Goal: Task Accomplishment & Management: Use online tool/utility

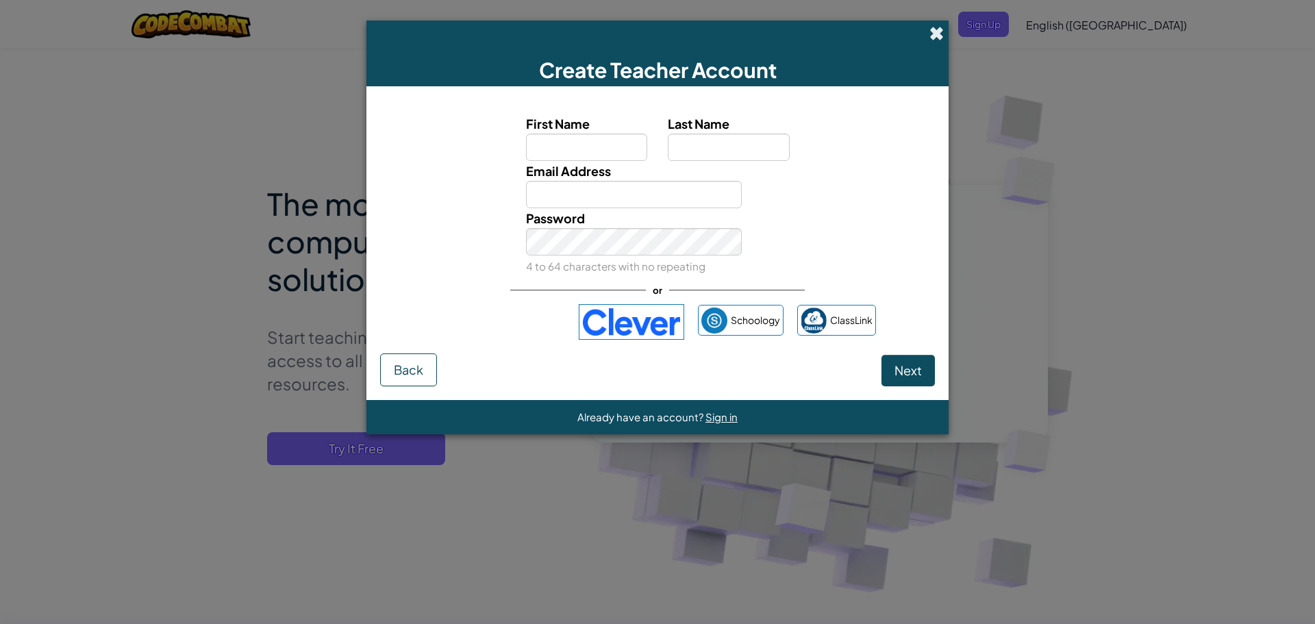
click at [938, 35] on span at bounding box center [937, 33] width 14 height 14
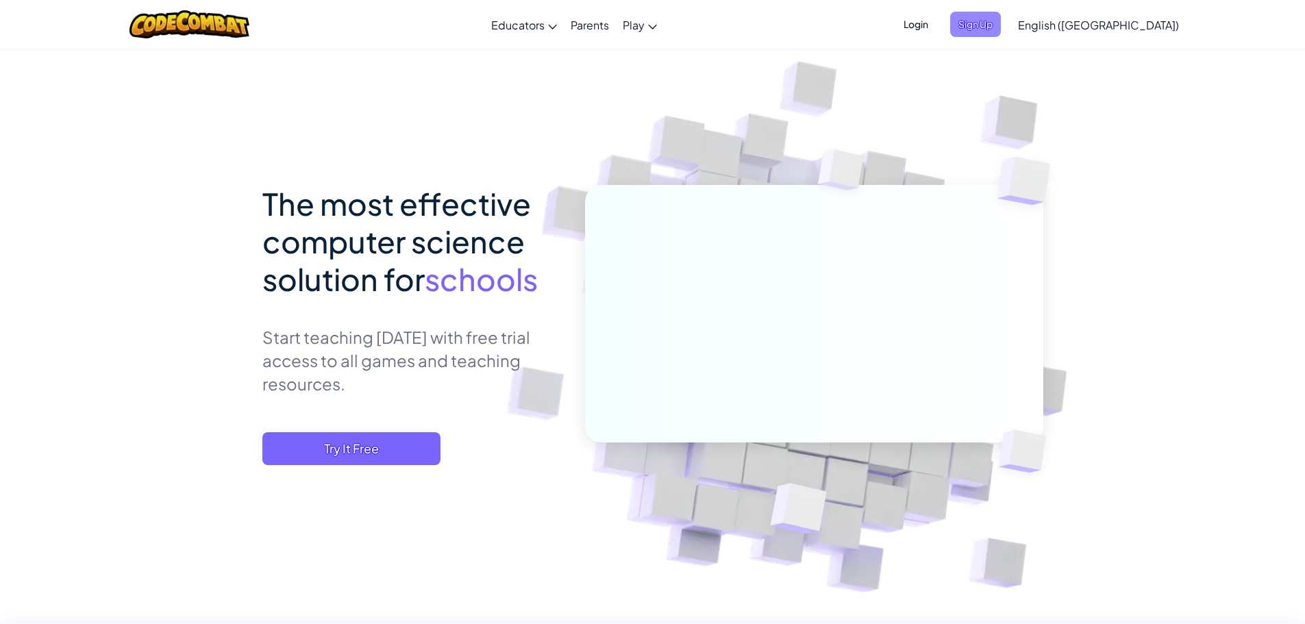
click at [1001, 24] on span "Sign Up" at bounding box center [975, 24] width 51 height 25
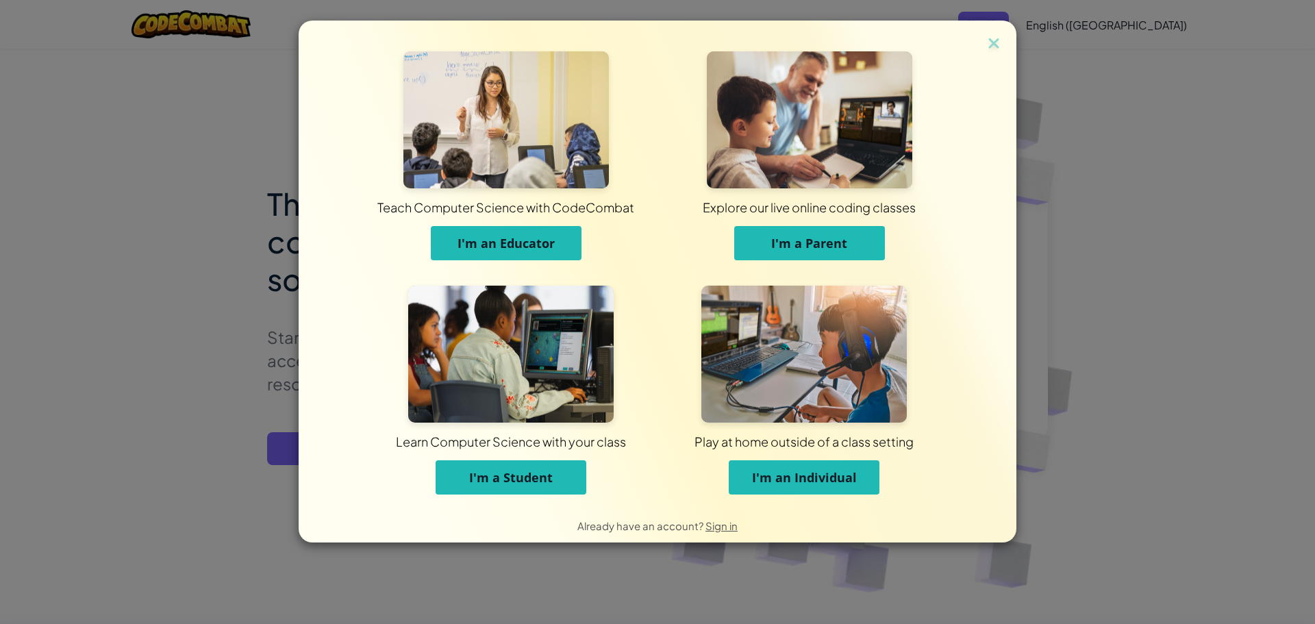
click at [881, 484] on div "Play at home outside of a class setting I'm an Individual" at bounding box center [804, 459] width 225 height 72
click at [857, 480] on button "I'm an Individual" at bounding box center [804, 477] width 151 height 34
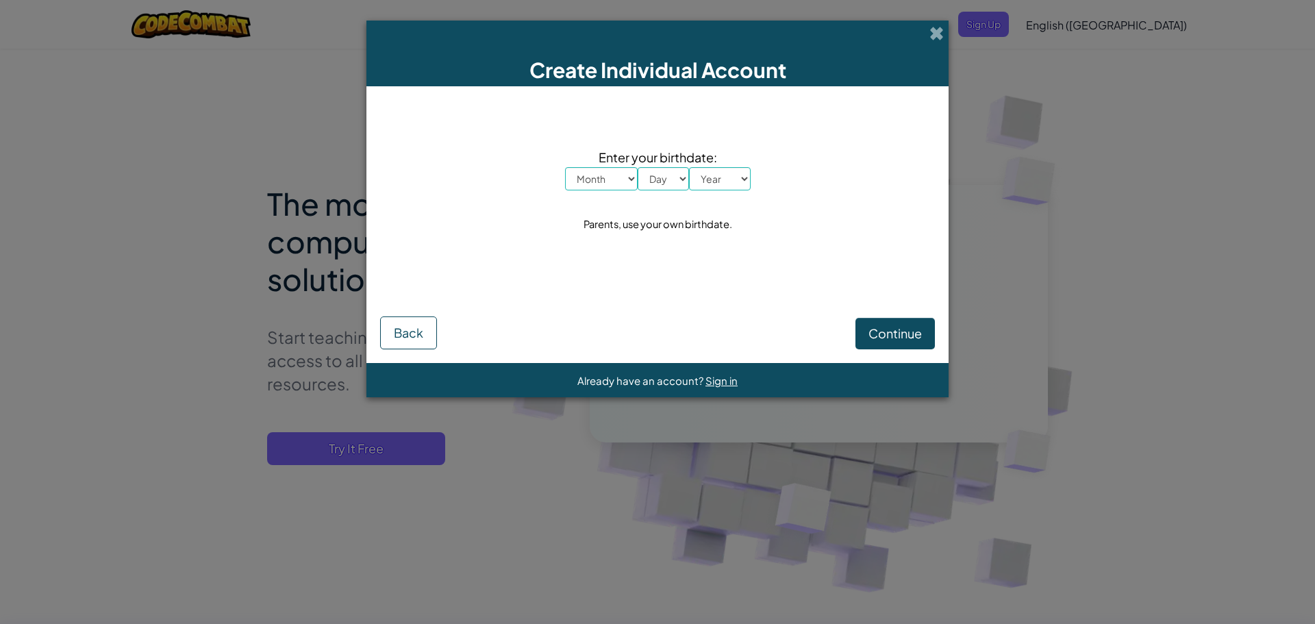
click at [614, 188] on select "Month January February March April May June July August September October Novem…" at bounding box center [601, 178] width 73 height 23
select select "8"
click at [565, 167] on select "Month January February March April May June July August September October Novem…" at bounding box center [601, 178] width 73 height 23
click at [663, 193] on div "Enter your birthdate: Month January February March April May June July August S…" at bounding box center [657, 191] width 555 height 183
click at [667, 179] on select "Day 1 2 3 4 5 6 7 8 9 10 11 12 13 14 15 16 17 18 19 20 21 22 23 24 25 26 27 28 …" at bounding box center [663, 178] width 51 height 23
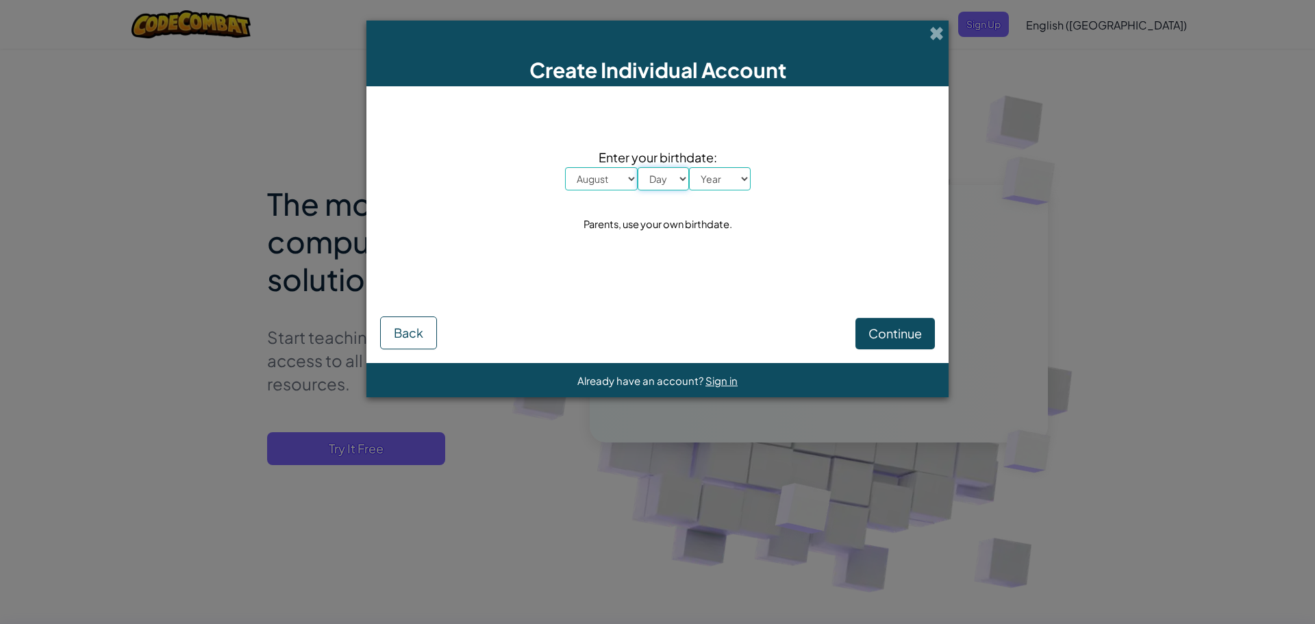
select select "31"
click at [638, 167] on select "Day 1 2 3 4 5 6 7 8 9 10 11 12 13 14 15 16 17 18 19 20 21 22 23 24 25 26 27 28 …" at bounding box center [663, 178] width 51 height 23
click at [713, 188] on select "Year [DATE] 2024 2023 2022 2021 2020 2019 2018 2017 2016 2015 2014 2013 2012 20…" at bounding box center [720, 178] width 62 height 23
select select "2003"
click at [689, 167] on select "Year [DATE] 2024 2023 2022 2021 2020 2019 2018 2017 2016 2015 2014 2013 2012 20…" at bounding box center [720, 178] width 62 height 23
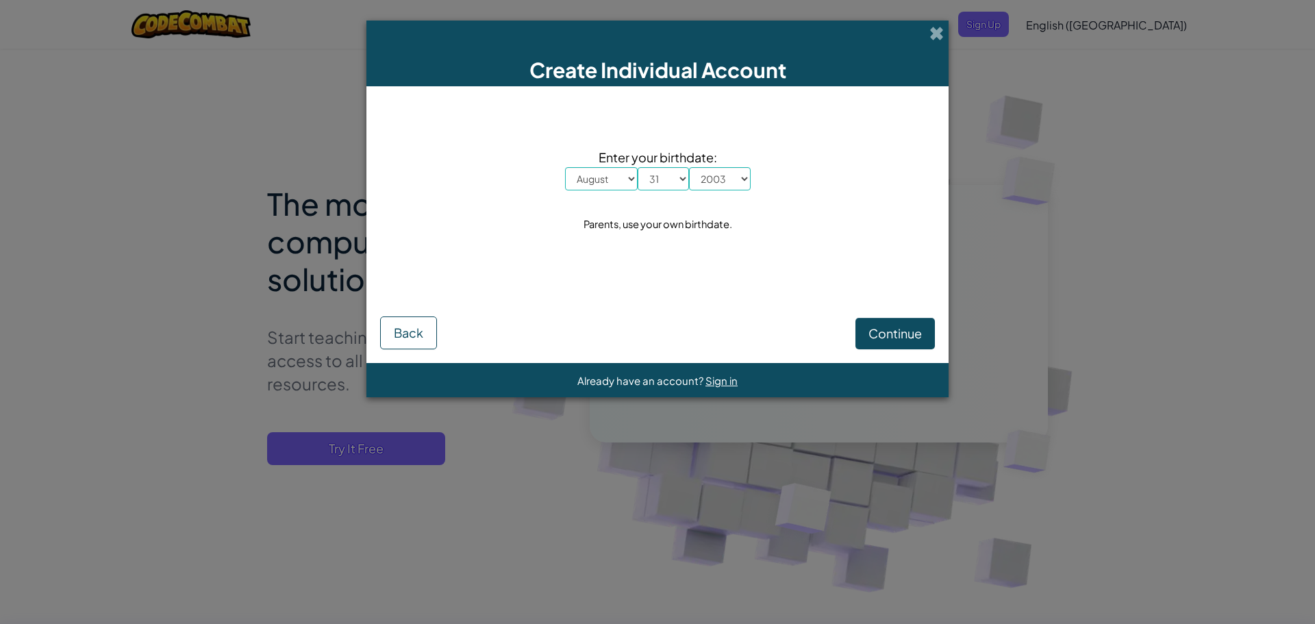
click at [949, 27] on div "Create Individual Account Enter your birthdate: Month January February March Ap…" at bounding box center [657, 312] width 1315 height 624
click at [932, 29] on span at bounding box center [937, 33] width 14 height 14
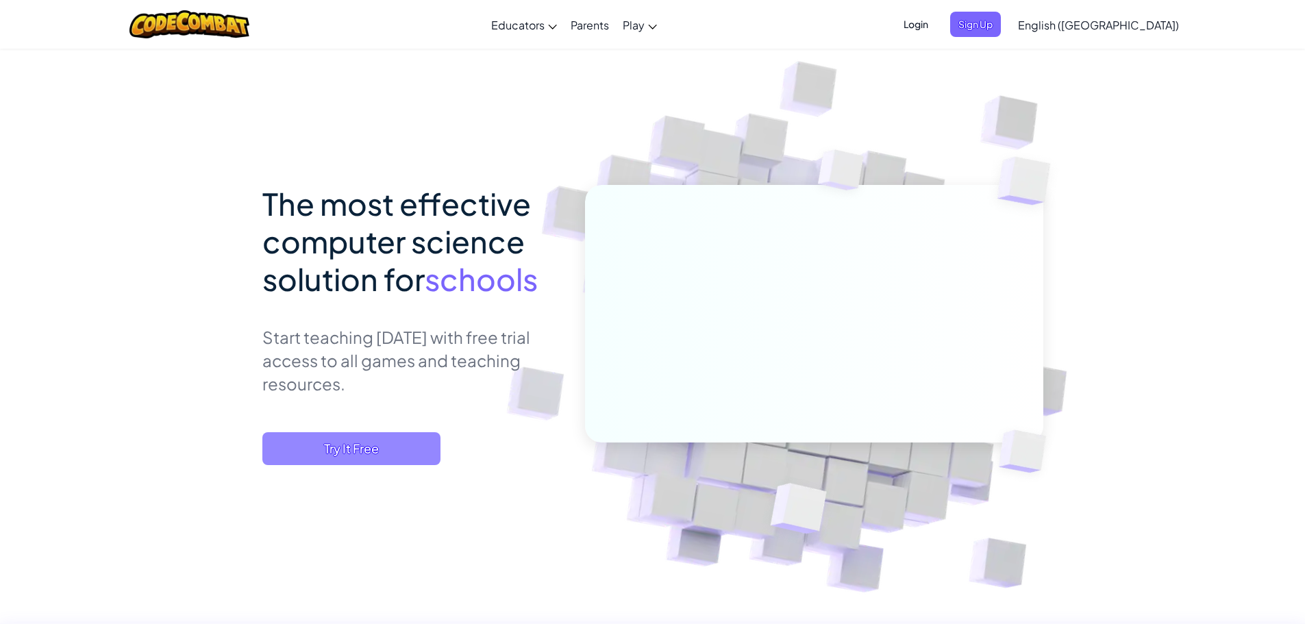
click at [421, 436] on span "Try It Free" at bounding box center [351, 448] width 178 height 33
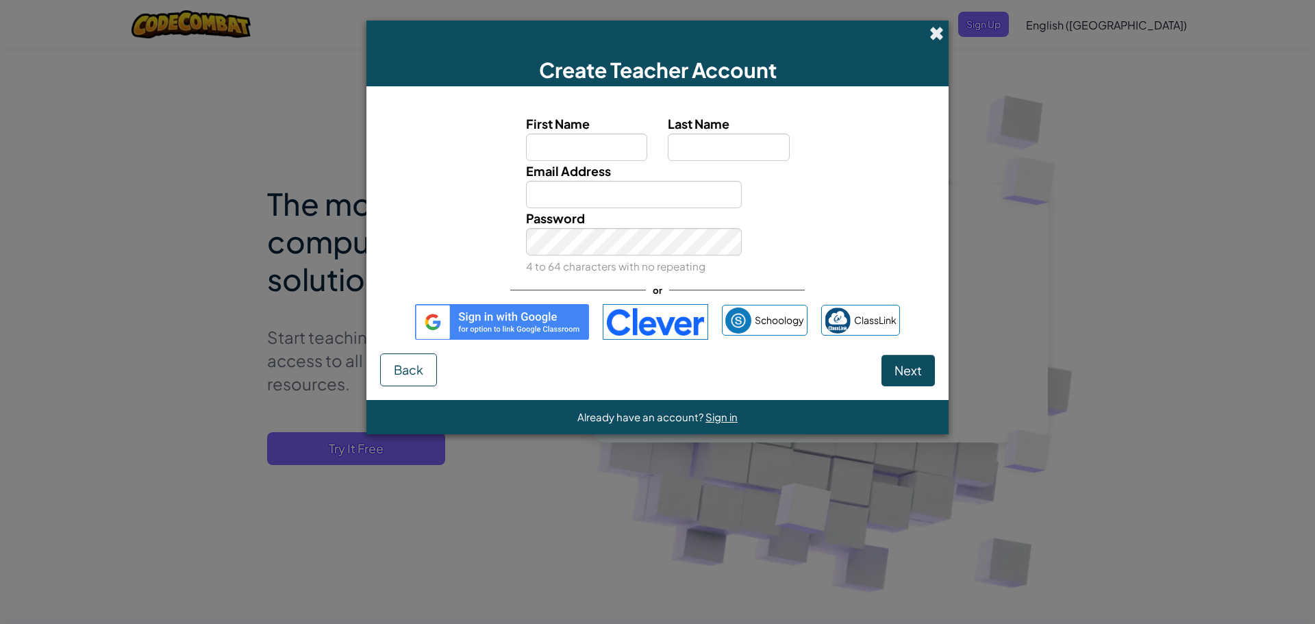
click at [931, 28] on span at bounding box center [937, 33] width 14 height 14
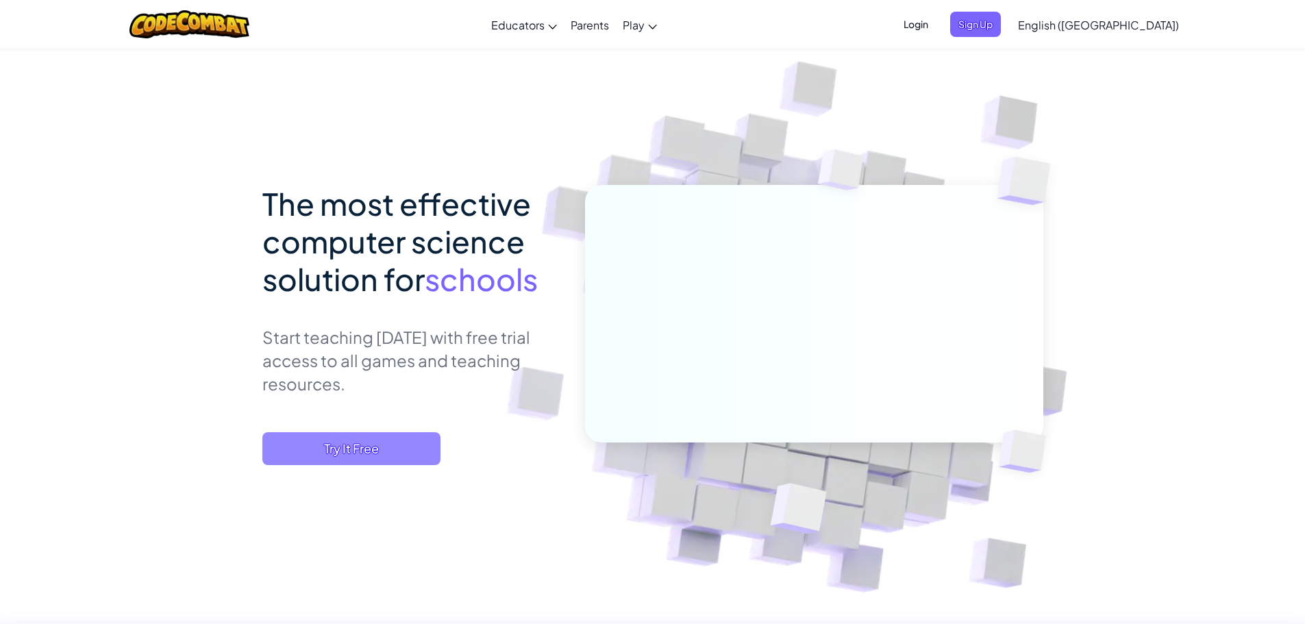
click at [376, 457] on span "Try It Free" at bounding box center [351, 448] width 178 height 33
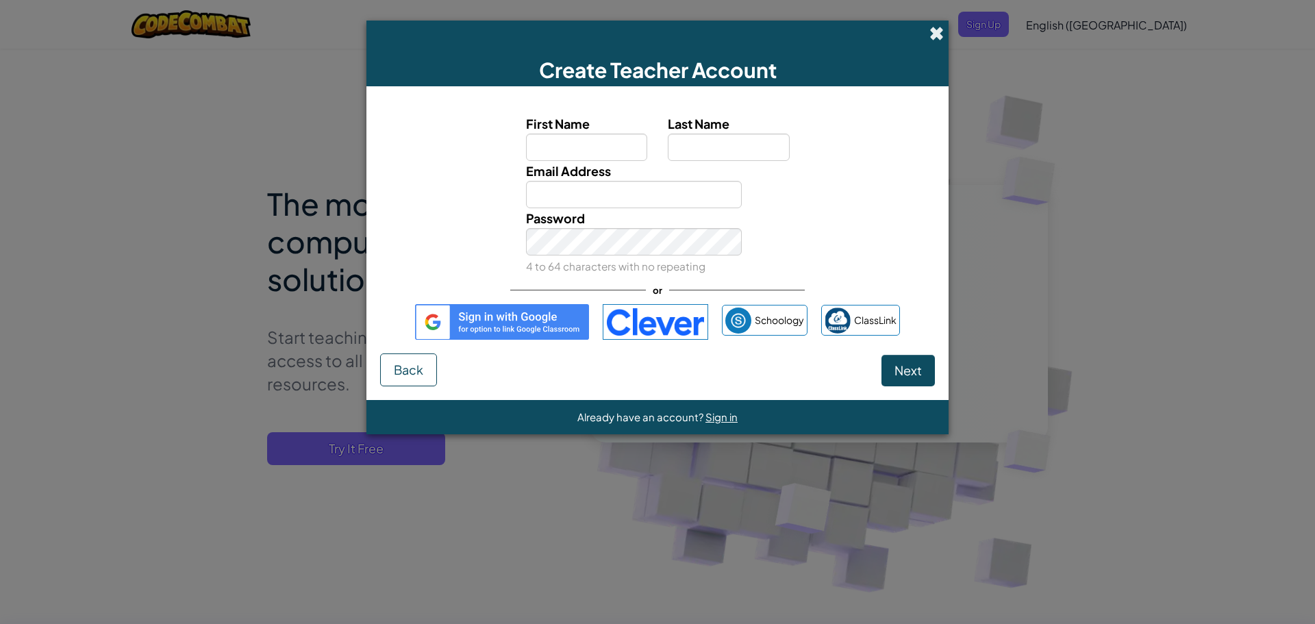
click at [940, 28] on span at bounding box center [937, 33] width 14 height 14
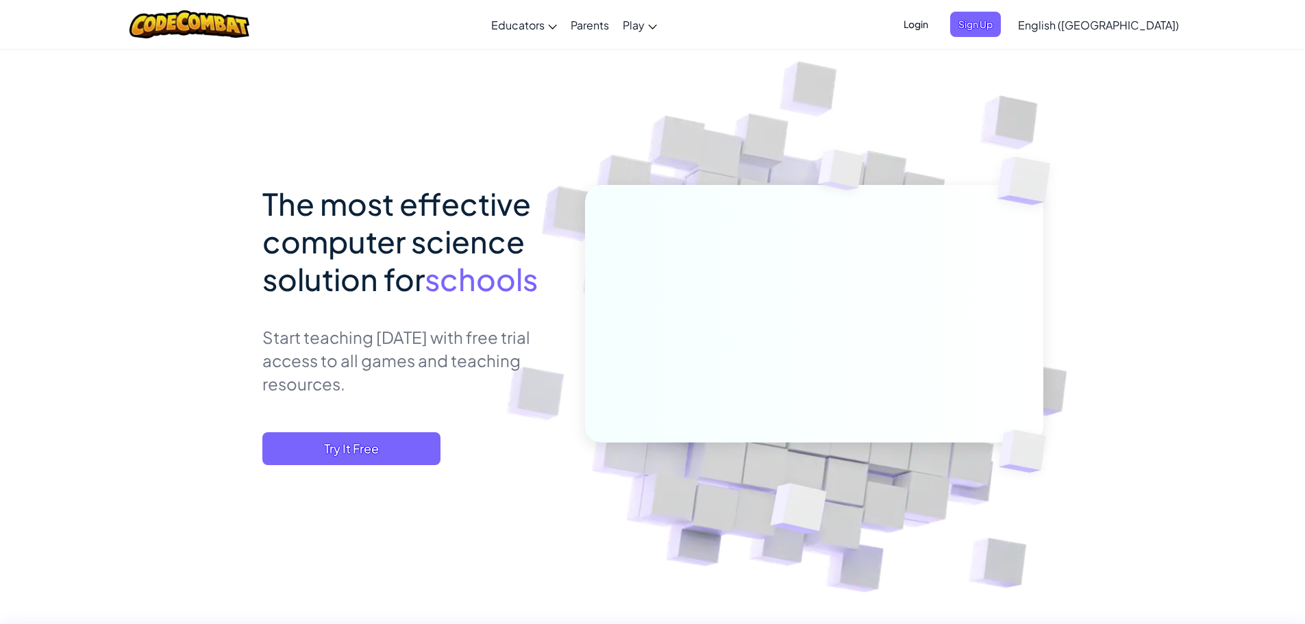
click at [427, 232] on span "The most effective computer science solution for" at bounding box center [396, 241] width 269 height 114
click at [364, 452] on span "Try It Free" at bounding box center [351, 448] width 178 height 33
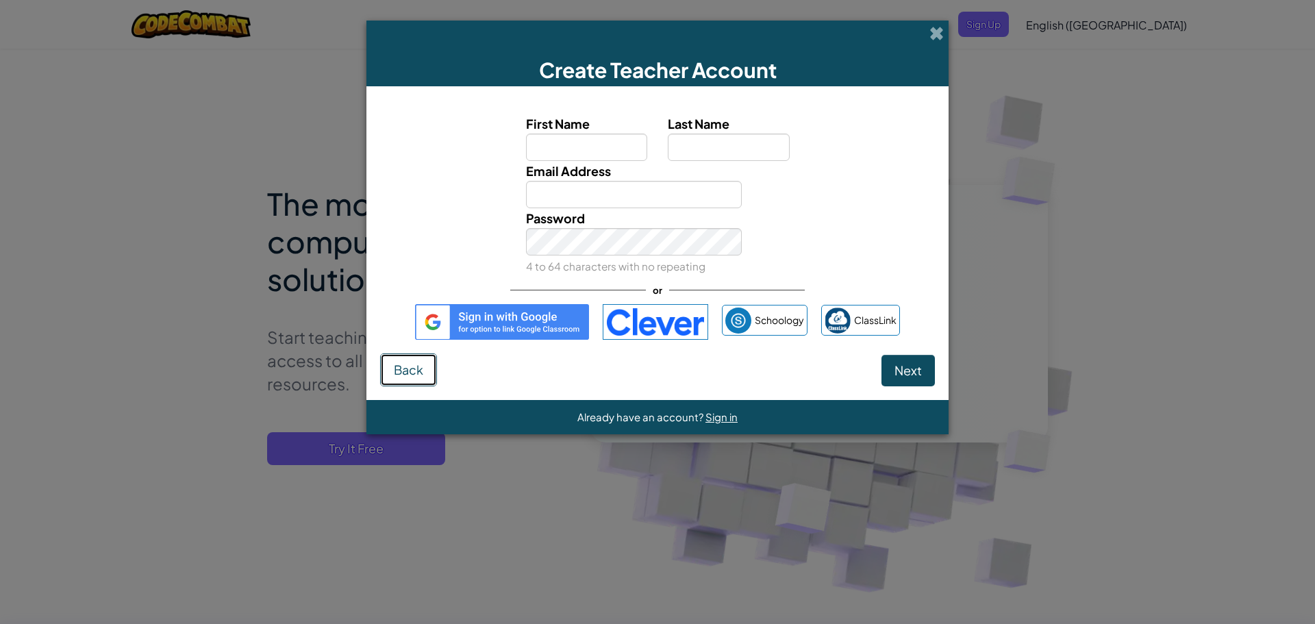
click at [395, 367] on span "Back" at bounding box center [408, 370] width 29 height 16
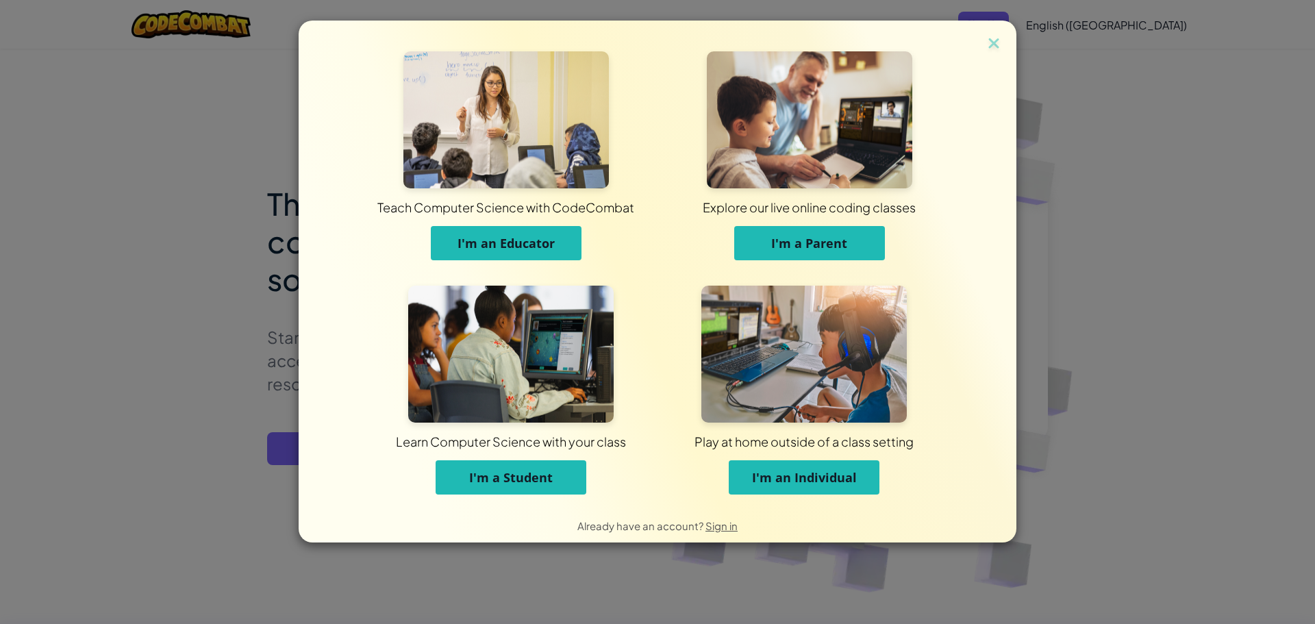
click at [491, 477] on span "I'm a Student" at bounding box center [511, 477] width 84 height 16
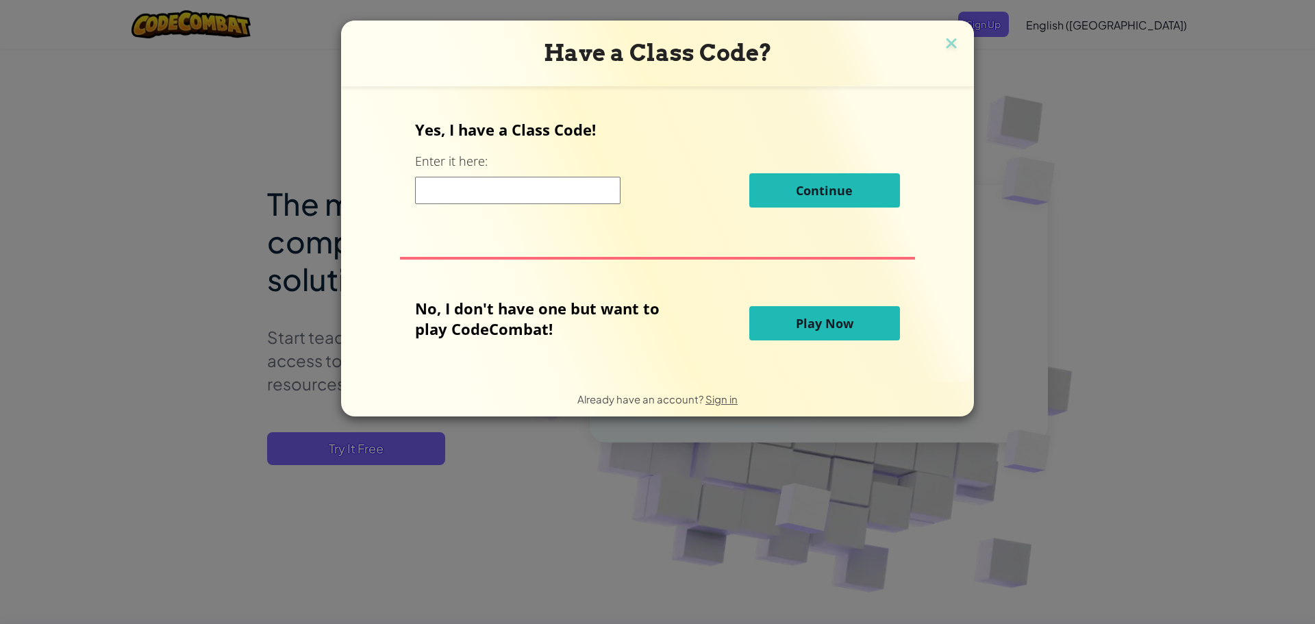
click at [1157, 371] on div "Have a Class Code? Yes, I have a Class Code! Enter it here: Continue No, I don'…" at bounding box center [657, 312] width 1315 height 624
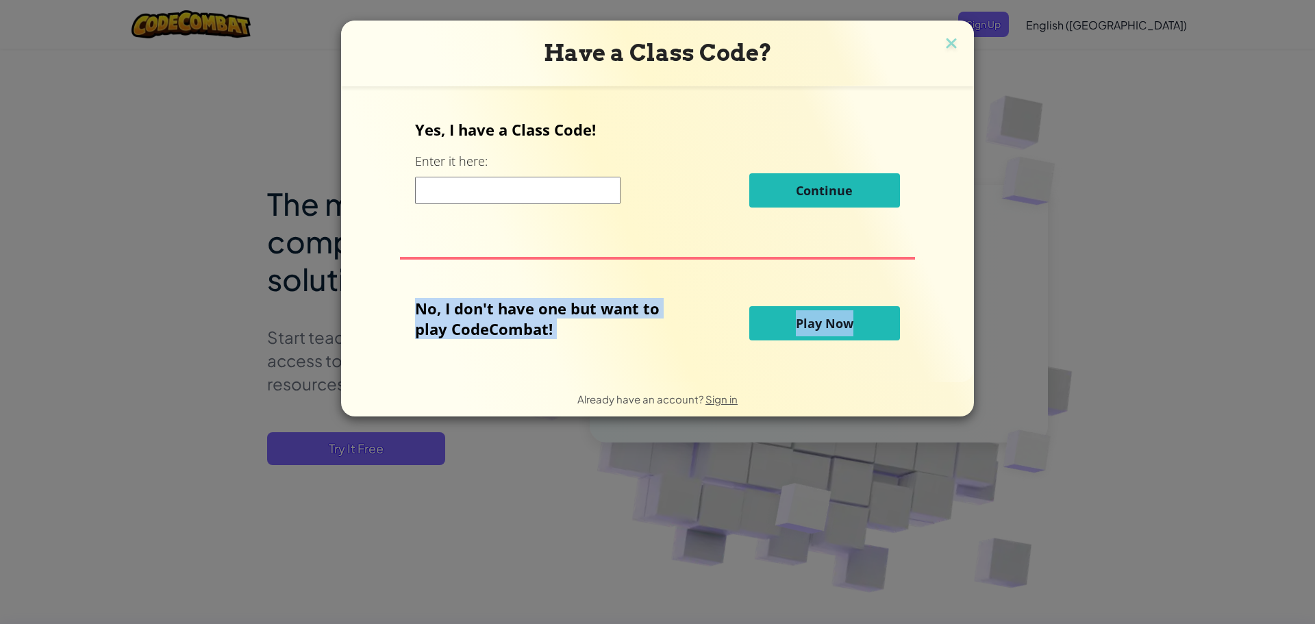
click at [864, 329] on button "Play Now" at bounding box center [824, 323] width 151 height 34
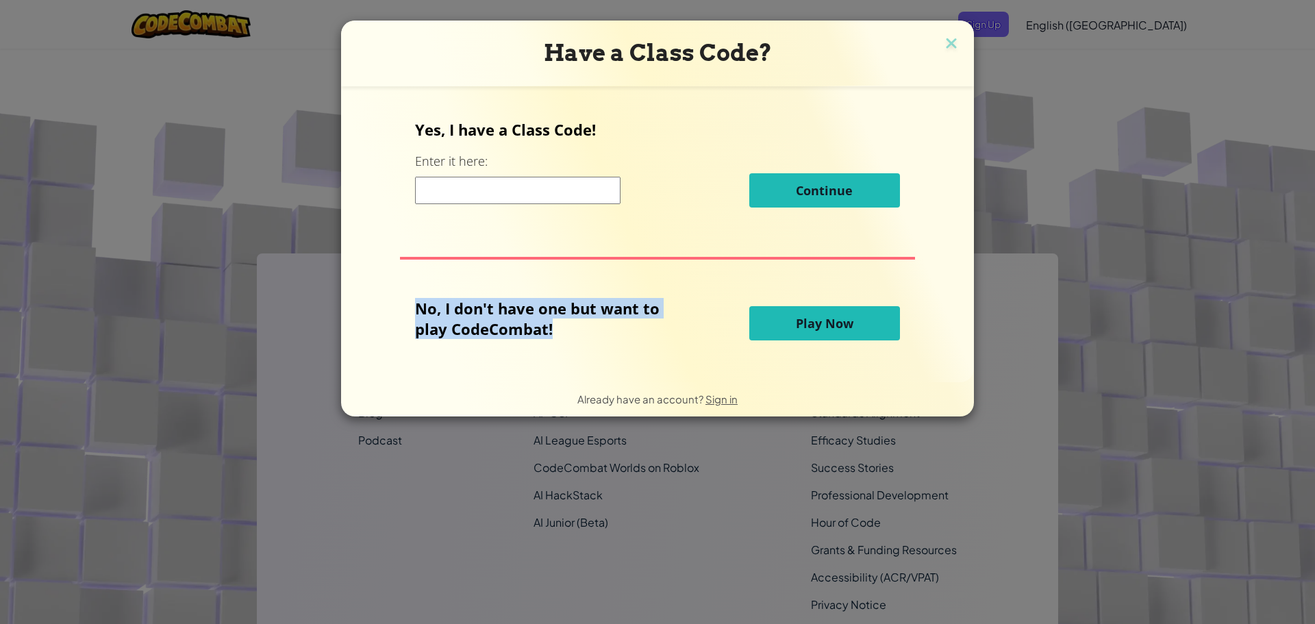
click at [836, 319] on span "Play Now" at bounding box center [825, 323] width 58 height 16
click at [836, 319] on body "Toggle navigation Educators Create Free Account School & District Solutions Tea…" at bounding box center [657, 395] width 1315 height 791
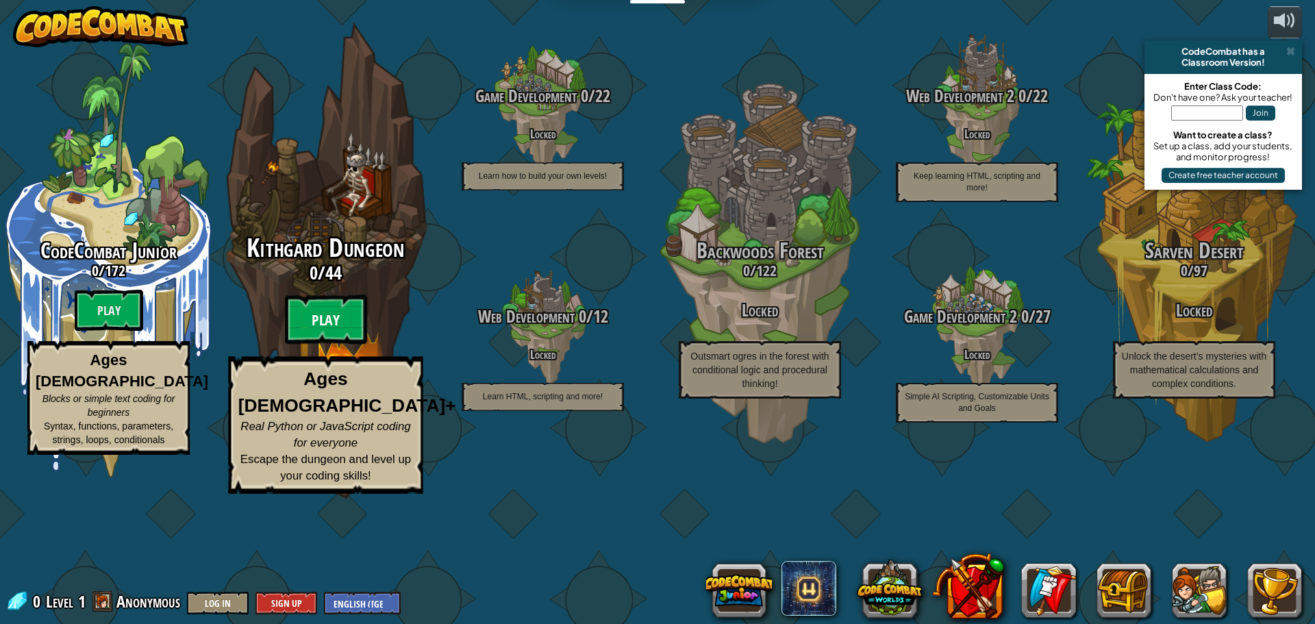
click at [324, 345] on btn "Play" at bounding box center [326, 319] width 82 height 49
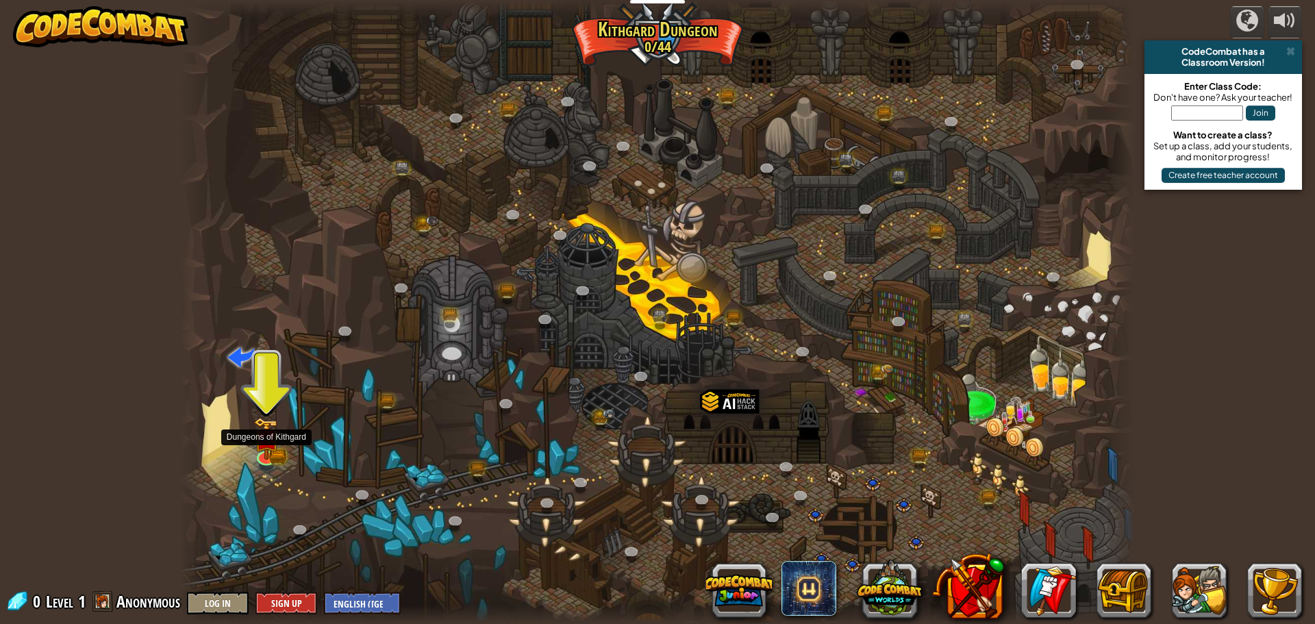
click at [249, 425] on div at bounding box center [657, 312] width 955 height 624
click at [258, 414] on img at bounding box center [265, 428] width 25 height 56
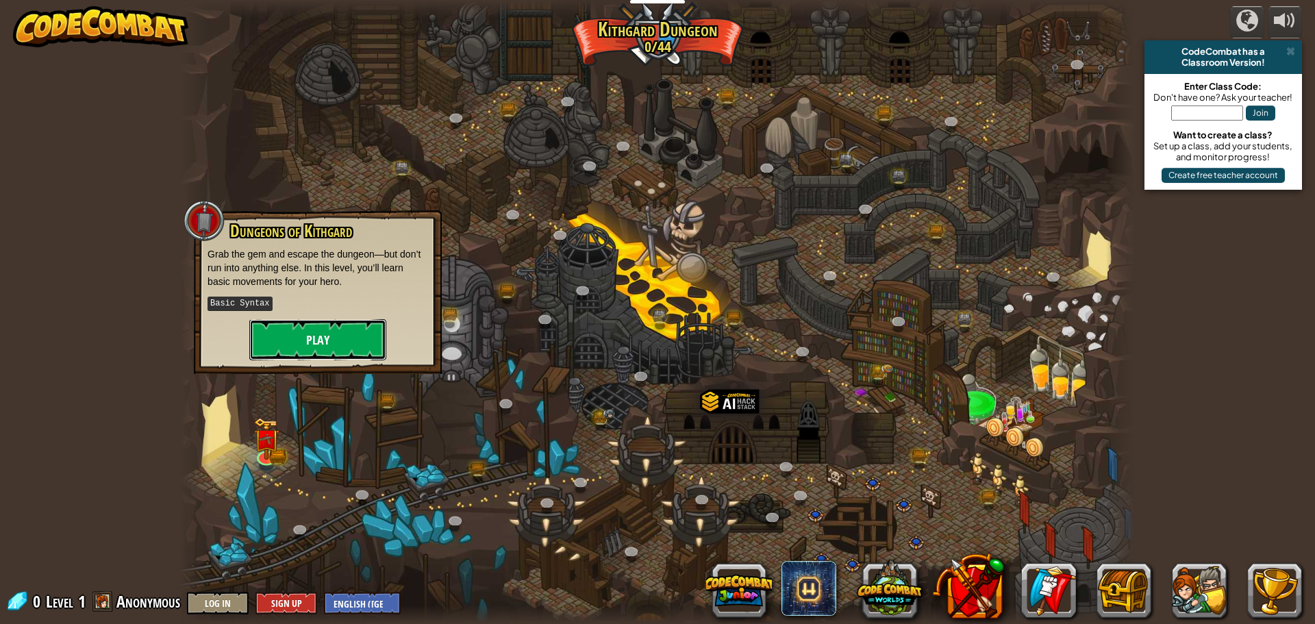
click at [299, 332] on button "Play" at bounding box center [317, 339] width 137 height 41
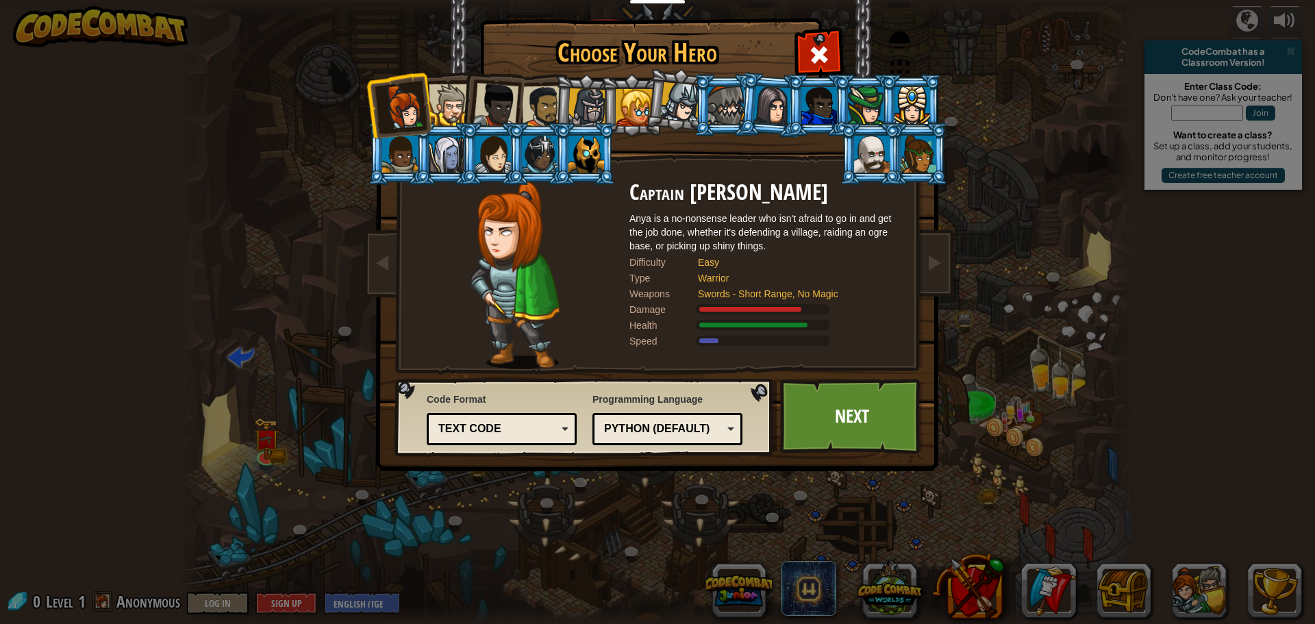
click at [549, 121] on div at bounding box center [543, 107] width 42 height 42
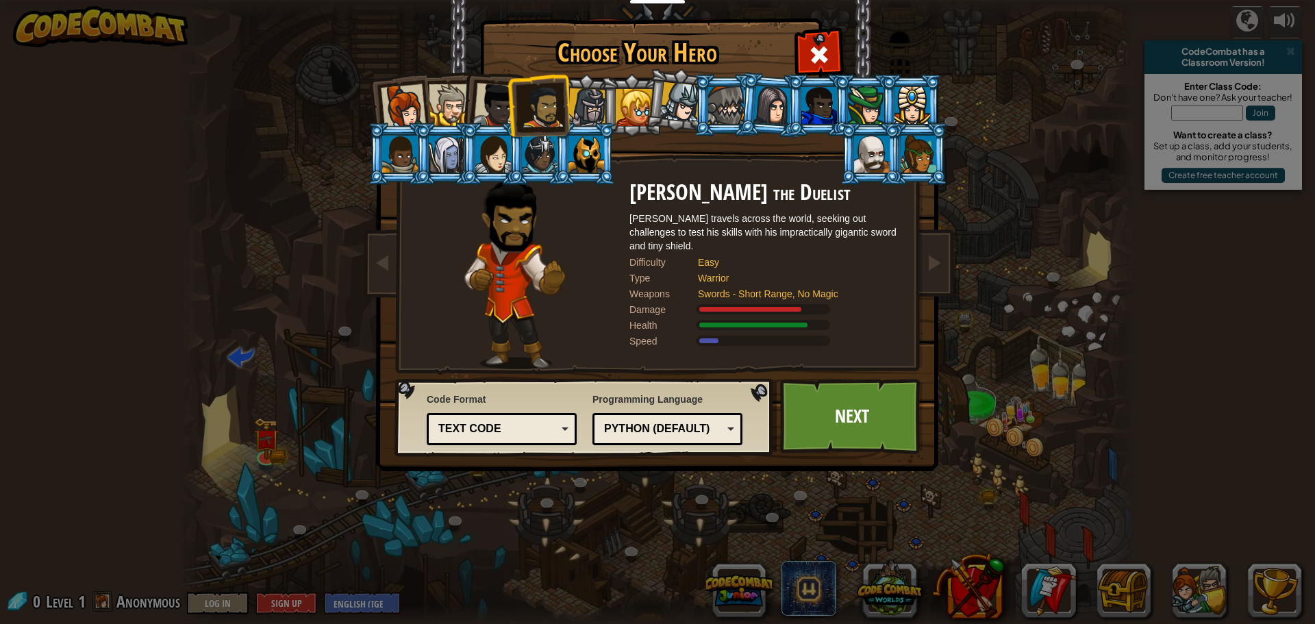
click at [627, 125] on div at bounding box center [634, 107] width 37 height 37
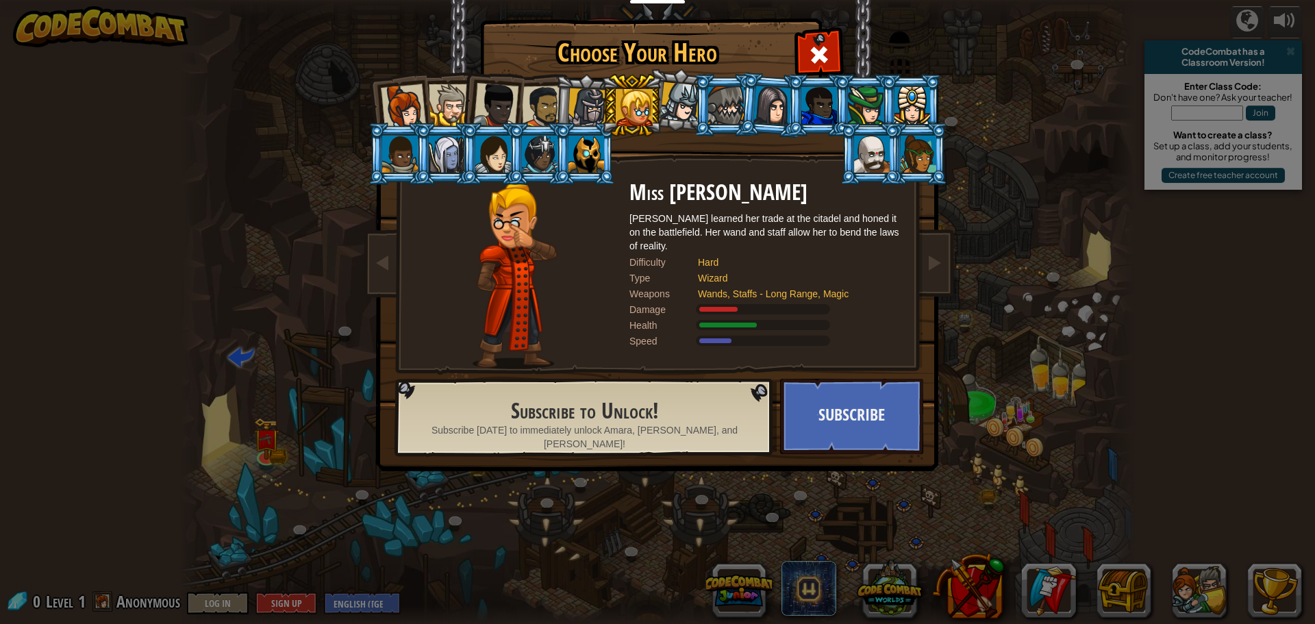
click at [672, 108] on div at bounding box center [680, 102] width 40 height 40
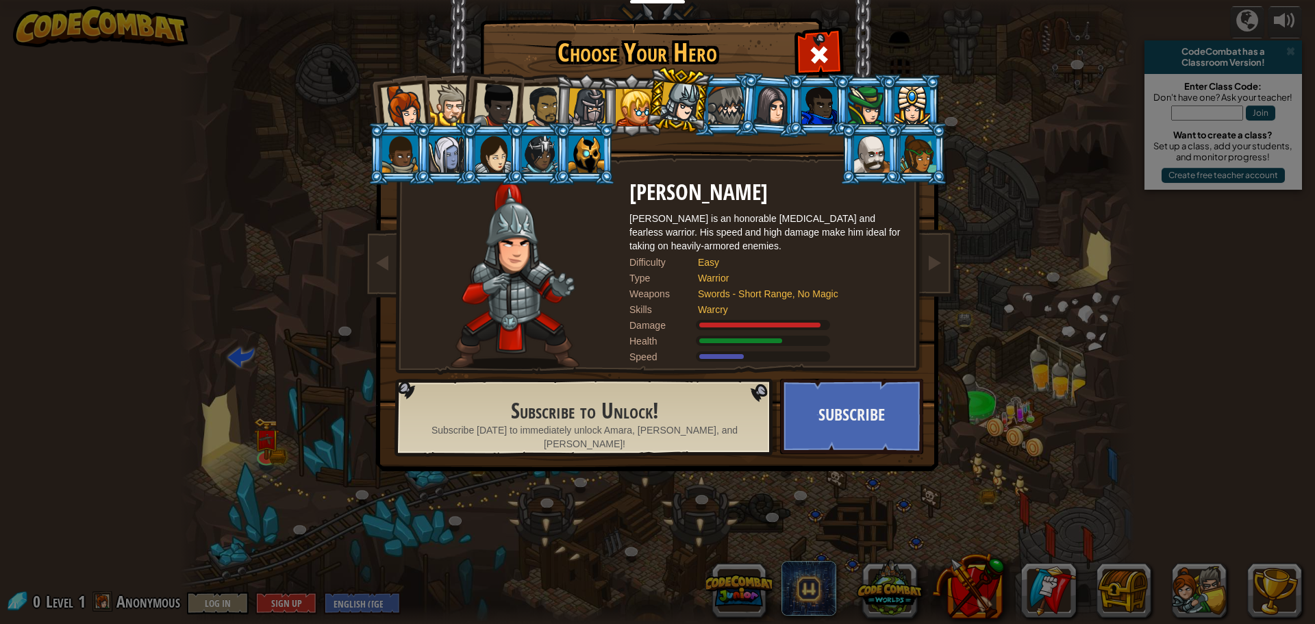
click at [921, 148] on div at bounding box center [919, 154] width 36 height 37
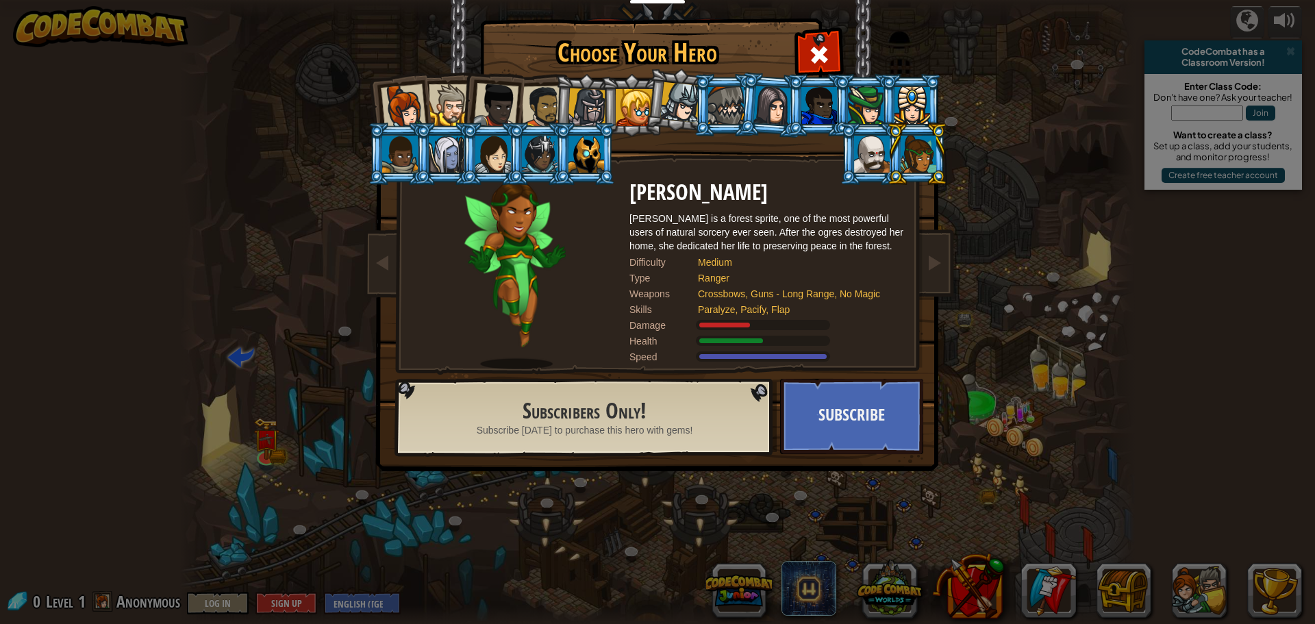
click at [941, 98] on li at bounding box center [911, 105] width 62 height 62
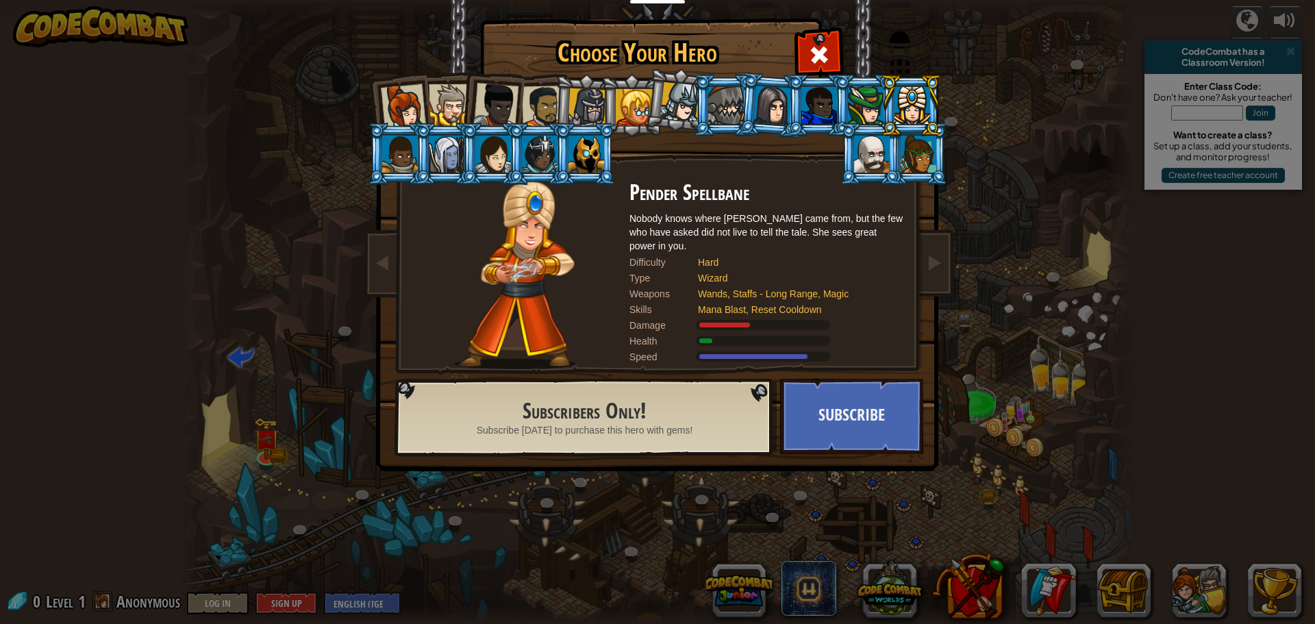
click at [929, 108] on div at bounding box center [913, 105] width 36 height 37
click at [569, 149] on div at bounding box center [587, 154] width 36 height 37
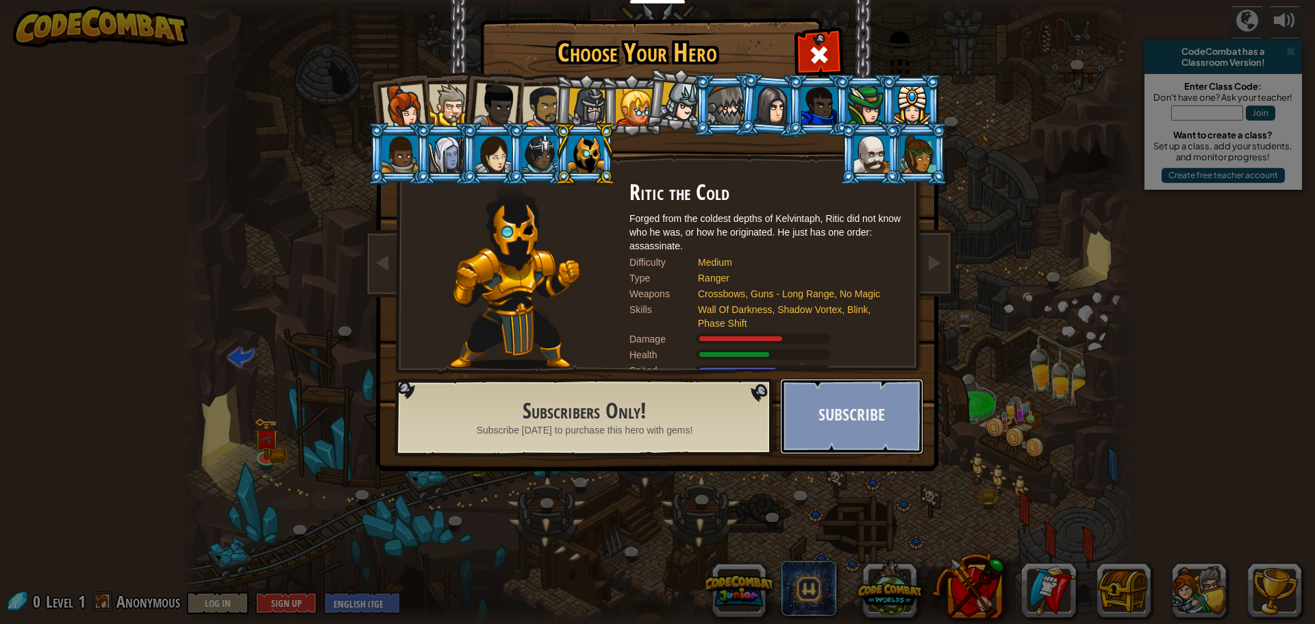
click at [850, 425] on button "Subscribe" at bounding box center [851, 416] width 143 height 75
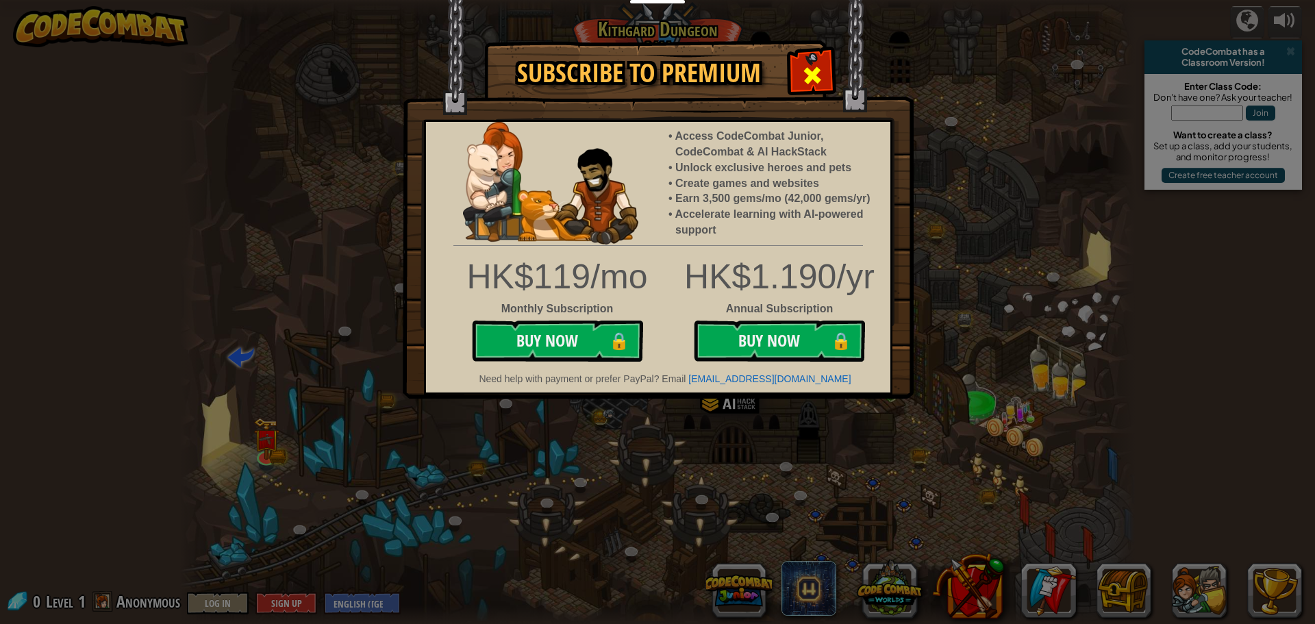
click at [821, 73] on span at bounding box center [812, 75] width 22 height 22
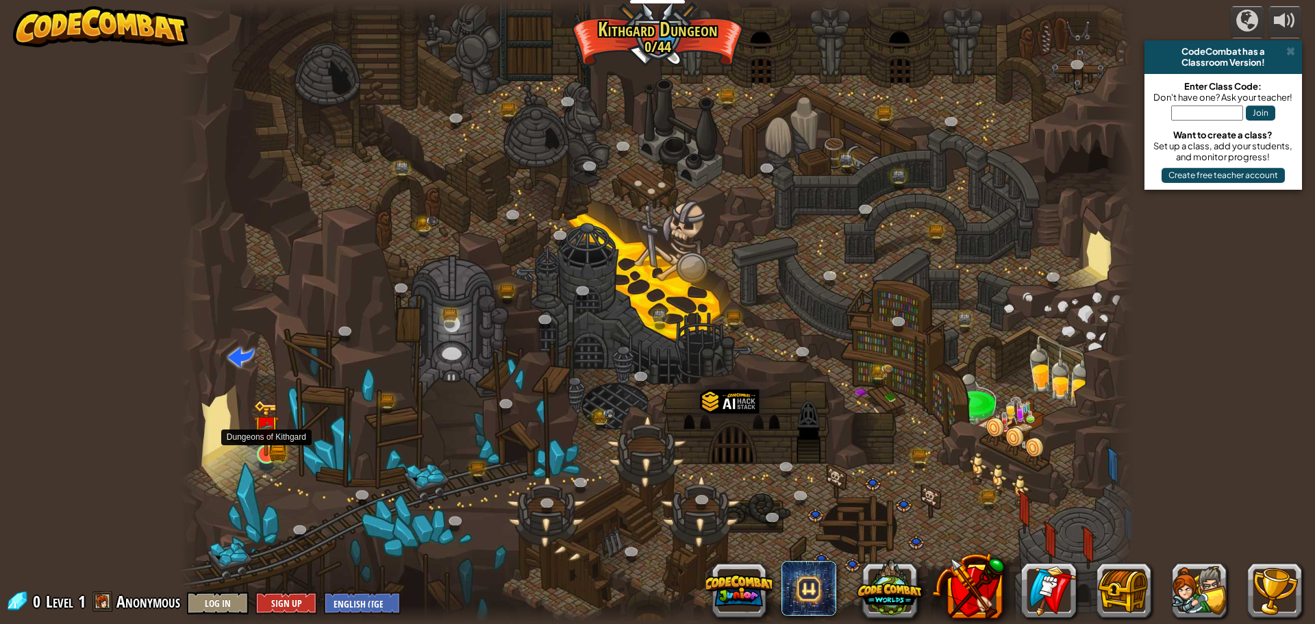
click at [279, 441] on img at bounding box center [265, 428] width 25 height 56
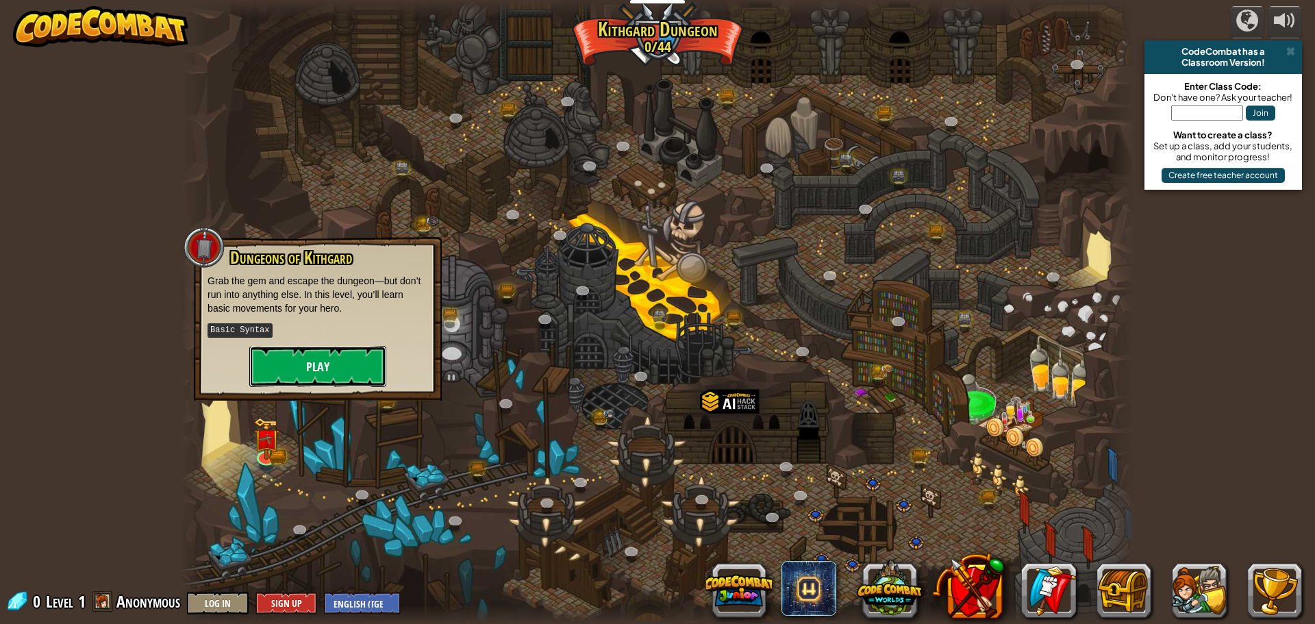
click at [301, 375] on button "Play" at bounding box center [317, 366] width 137 height 41
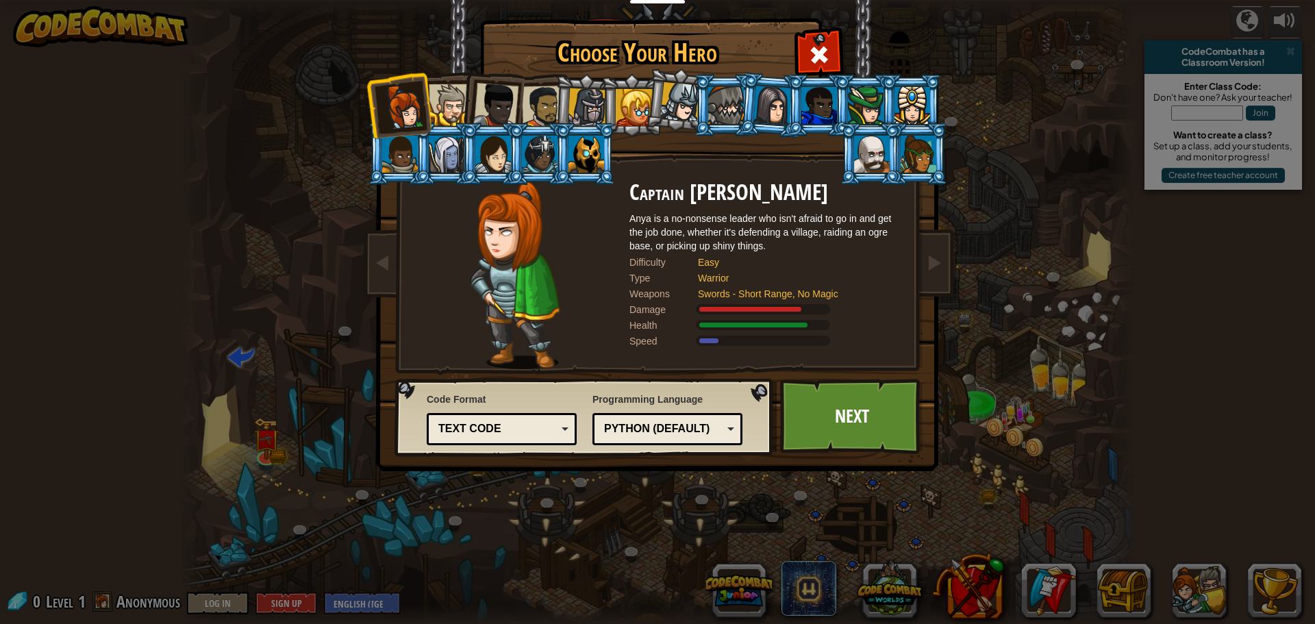
click at [490, 432] on div "Text code" at bounding box center [497, 429] width 119 height 16
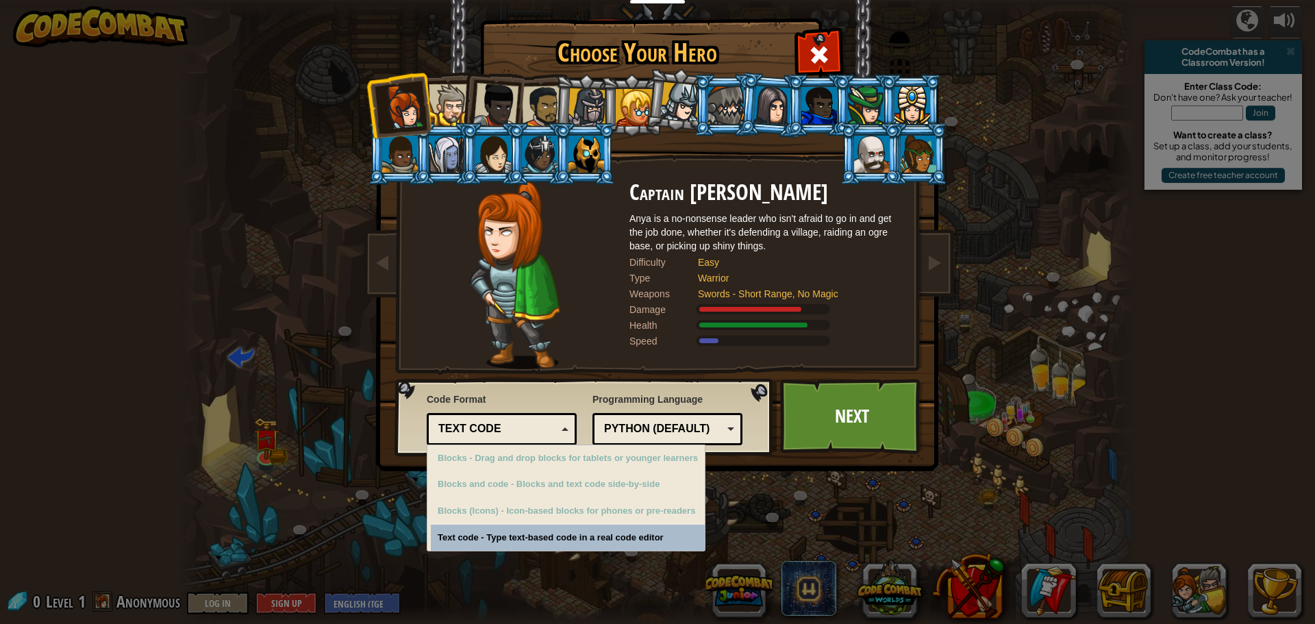
click at [660, 423] on div "Python (Default)" at bounding box center [663, 429] width 119 height 16
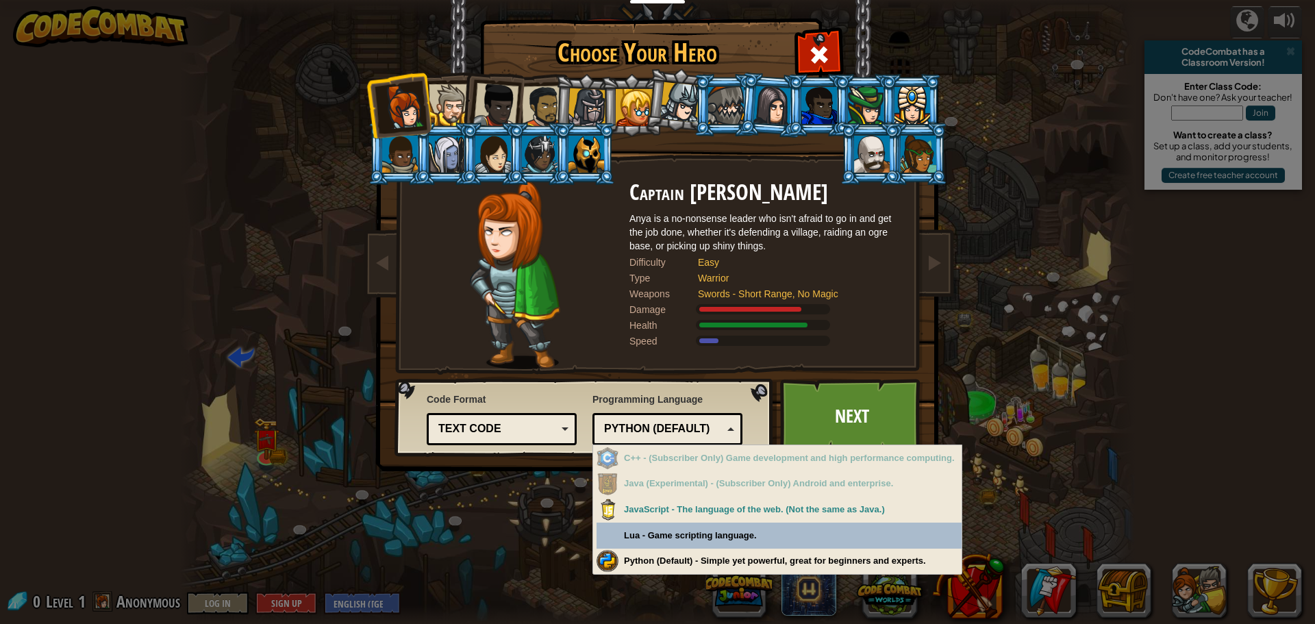
click at [557, 423] on div "Text code" at bounding box center [502, 429] width 132 height 21
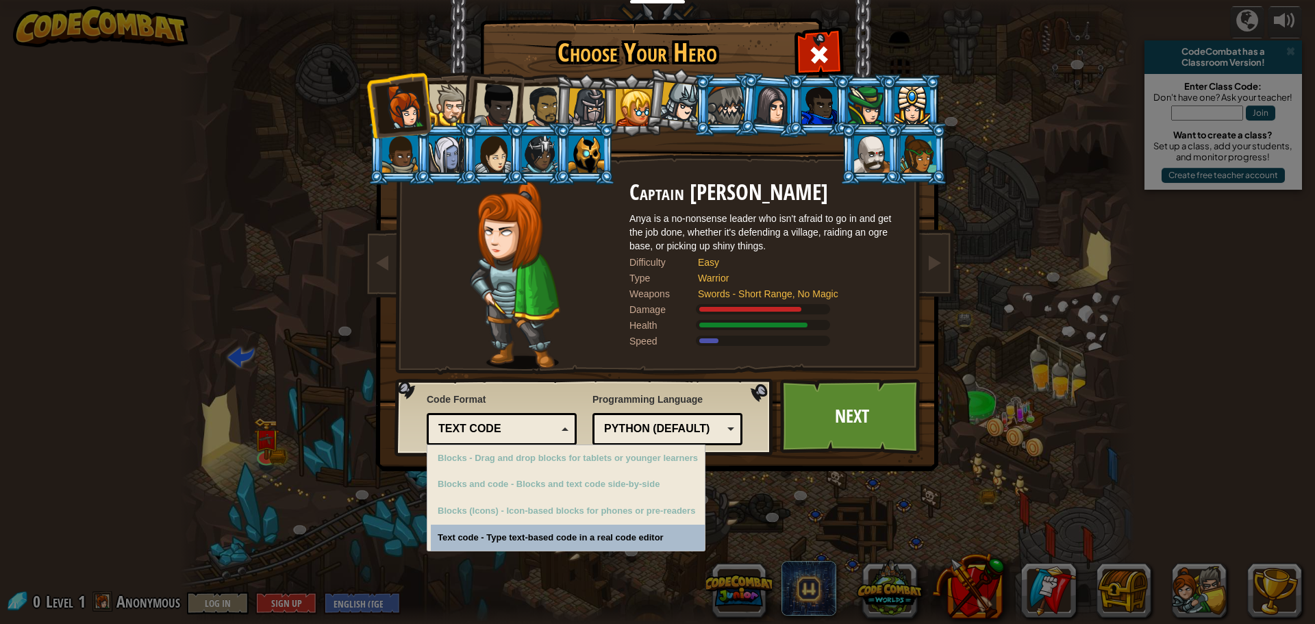
click at [564, 390] on div "Code Format Text code Blocks and code Blocks Blocks (Icons) Text code Blocks - …" at bounding box center [502, 417] width 150 height 56
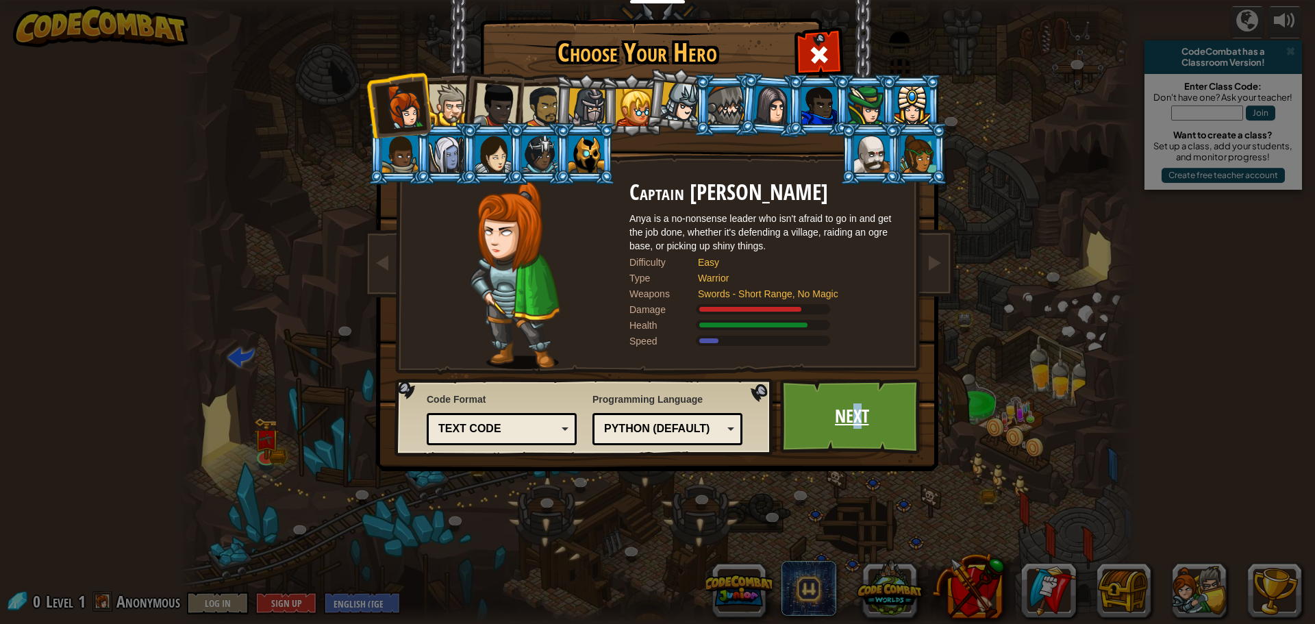
click at [859, 410] on link "Next" at bounding box center [851, 416] width 143 height 75
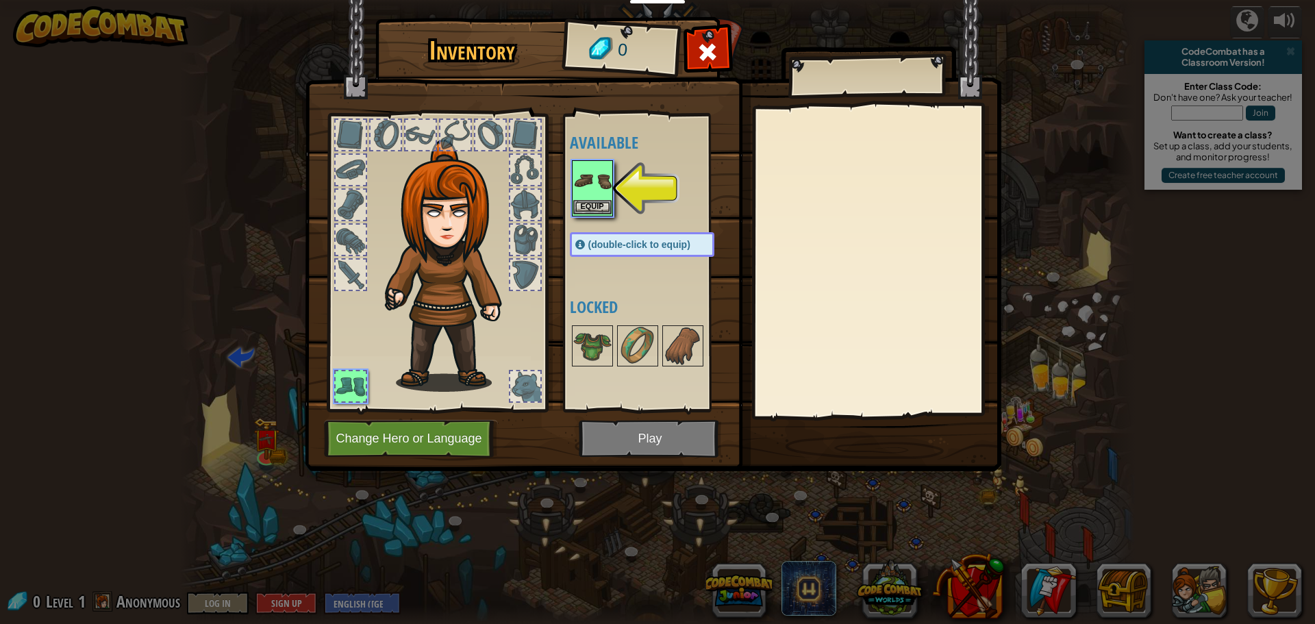
click at [603, 199] on img at bounding box center [592, 181] width 38 height 38
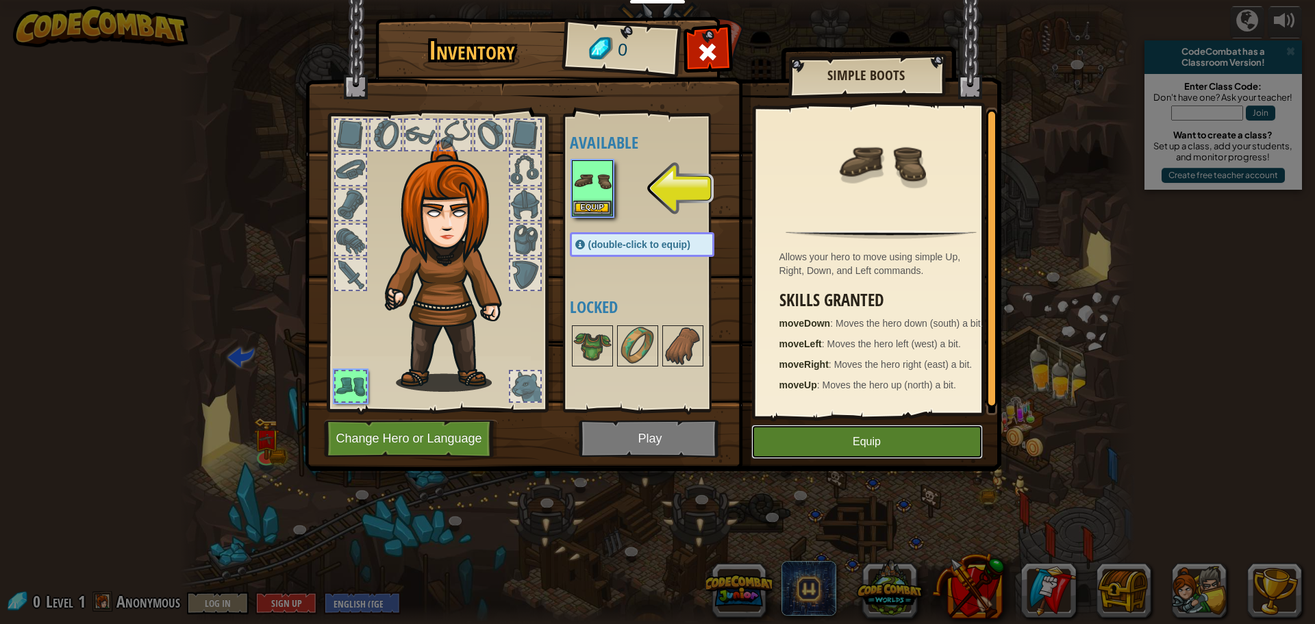
click at [872, 446] on button "Equip" at bounding box center [867, 442] width 232 height 34
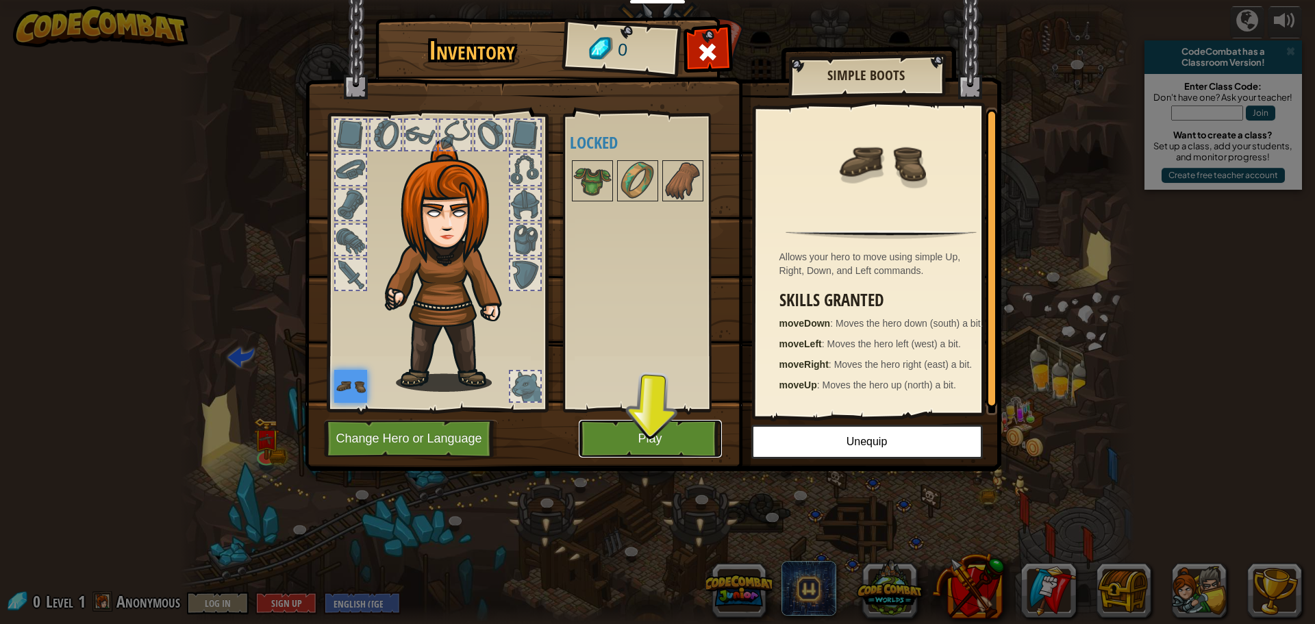
click at [701, 429] on button "Play" at bounding box center [650, 439] width 143 height 38
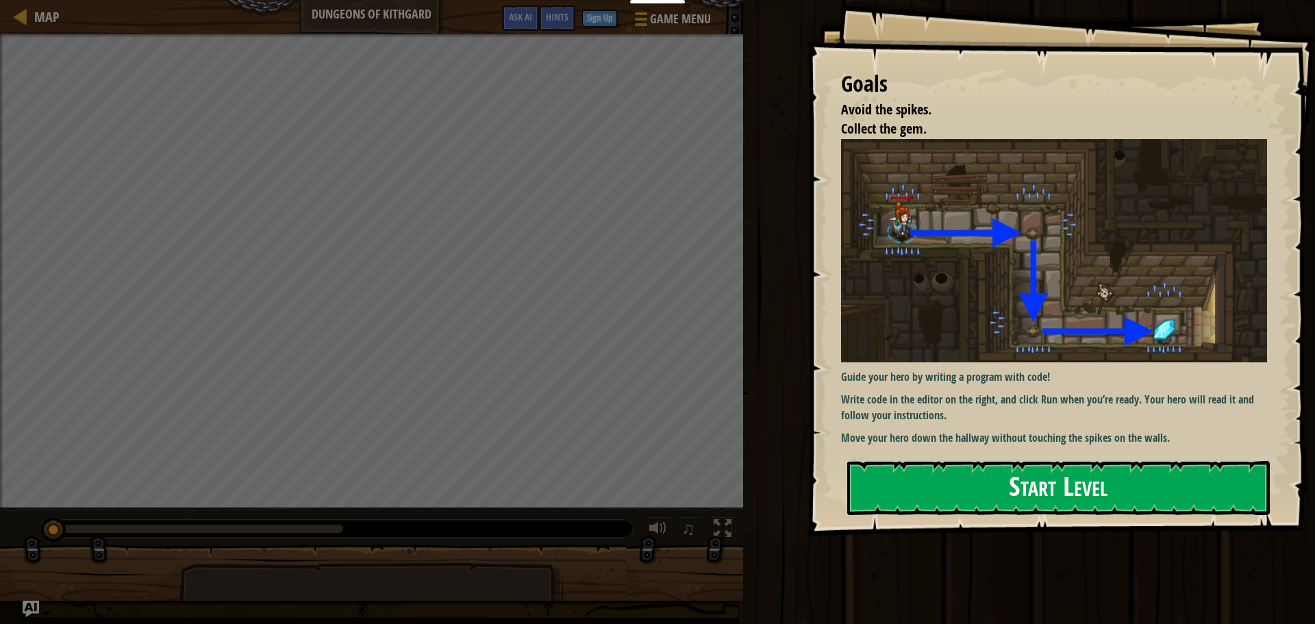
click at [926, 263] on img at bounding box center [1059, 250] width 436 height 223
click at [960, 405] on p "Write code in the editor on the right, and click Run when you’re ready. Your he…" at bounding box center [1059, 408] width 436 height 32
click at [958, 484] on button "Start Level" at bounding box center [1058, 488] width 423 height 54
